Goal: Communication & Community: Participate in discussion

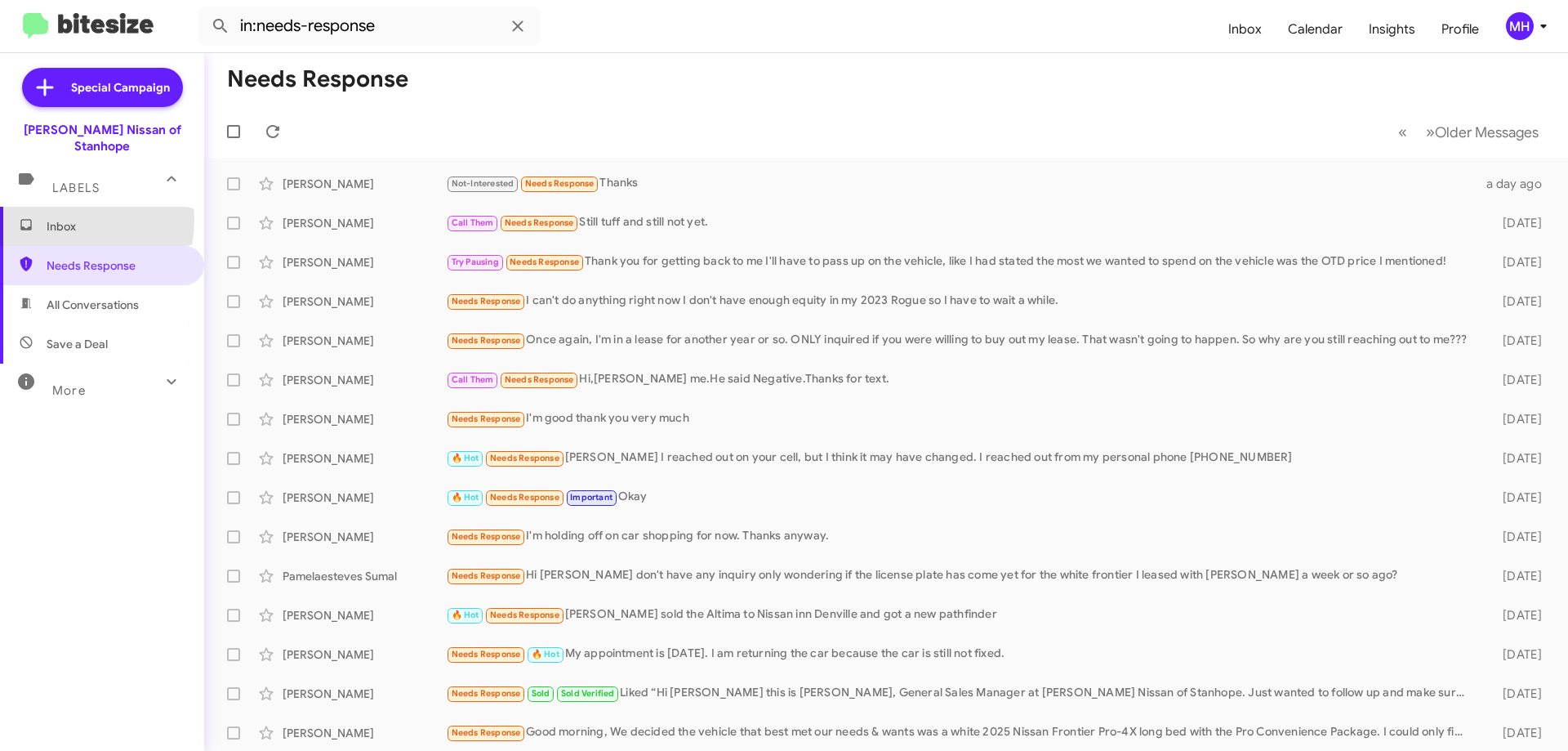
click at [54, 218] on span "Inbox" at bounding box center [116, 226] width 139 height 17
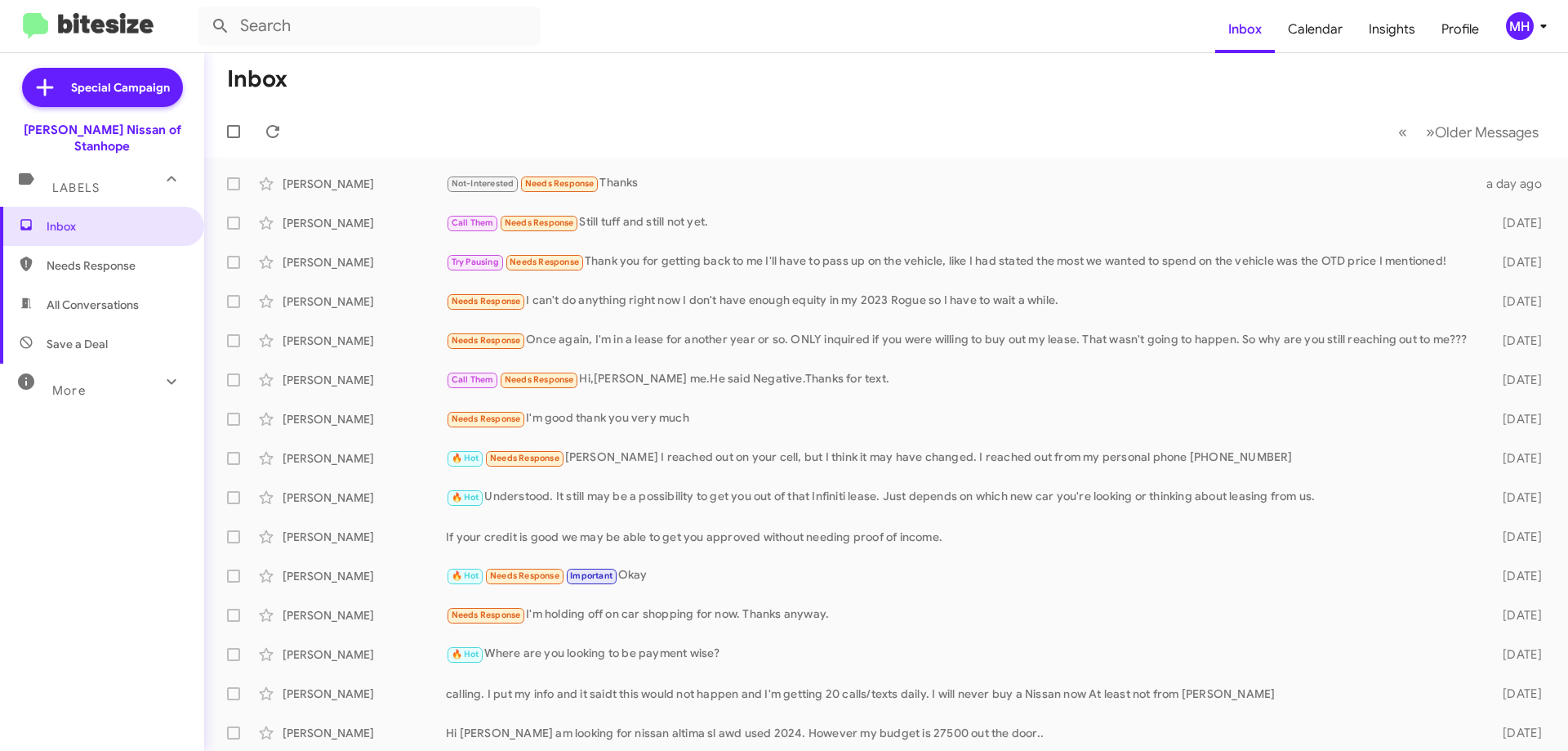
click at [107, 296] on span "All Conversations" at bounding box center [92, 304] width 92 height 17
type input "in:all-conversations"
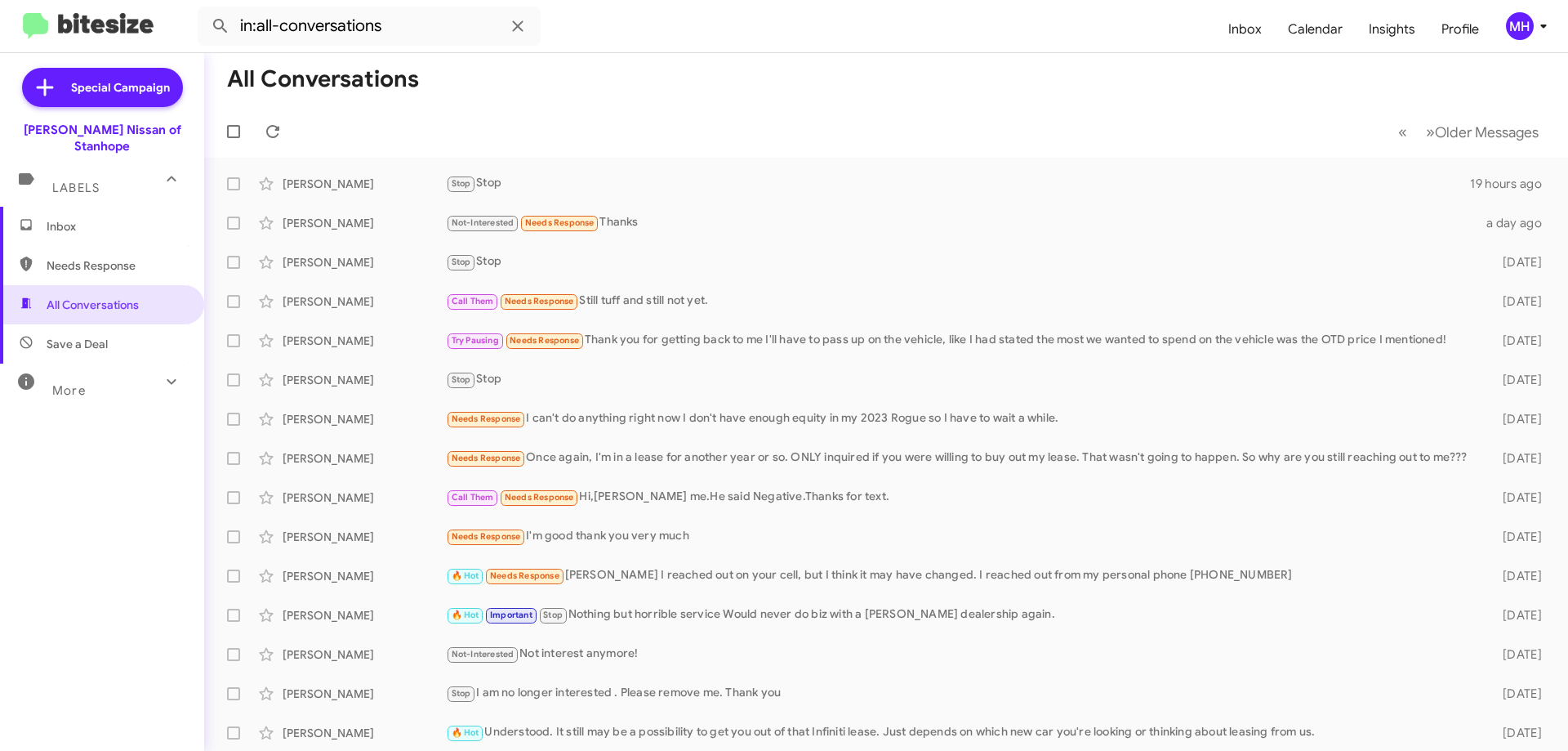
click at [84, 218] on span "Inbox" at bounding box center [116, 226] width 139 height 17
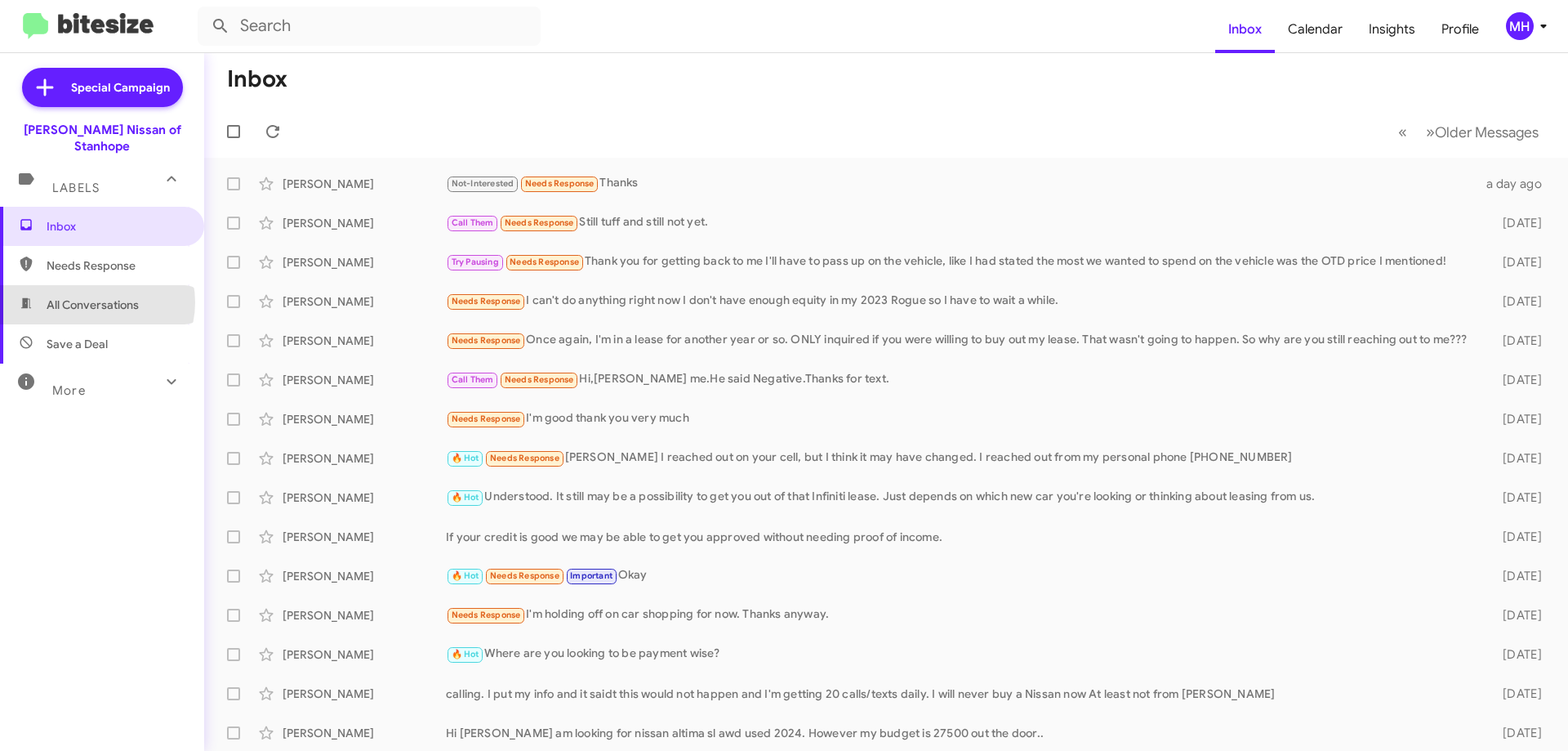
click at [96, 296] on span "All Conversations" at bounding box center [92, 304] width 92 height 17
type input "in:all-conversations"
